Goal: Navigation & Orientation: Find specific page/section

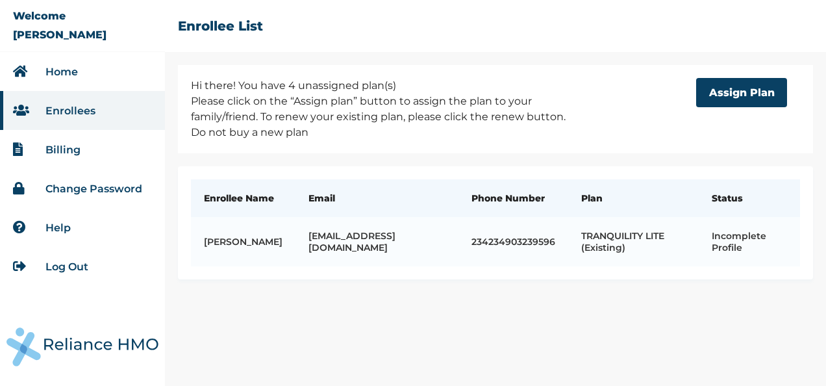
click at [73, 158] on li "Billing" at bounding box center [82, 149] width 165 height 39
click at [60, 69] on link "Home" at bounding box center [61, 72] width 32 height 12
